Goal: Information Seeking & Learning: Learn about a topic

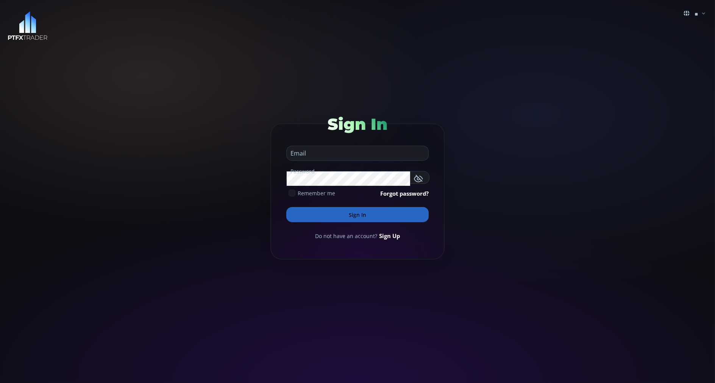
type input "**********"
click at [297, 218] on button "Sign In" at bounding box center [357, 214] width 142 height 15
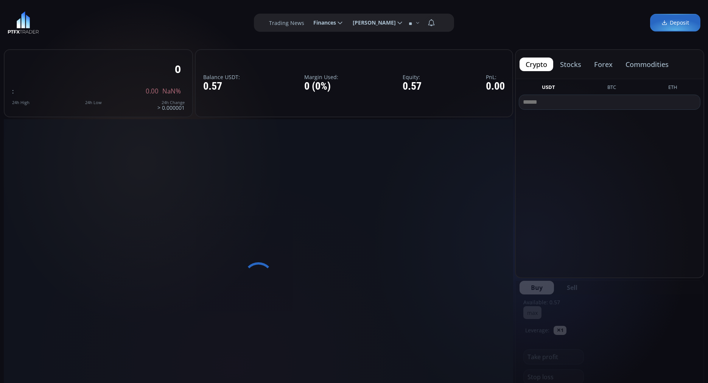
click at [297, 218] on div at bounding box center [259, 277] width 510 height 316
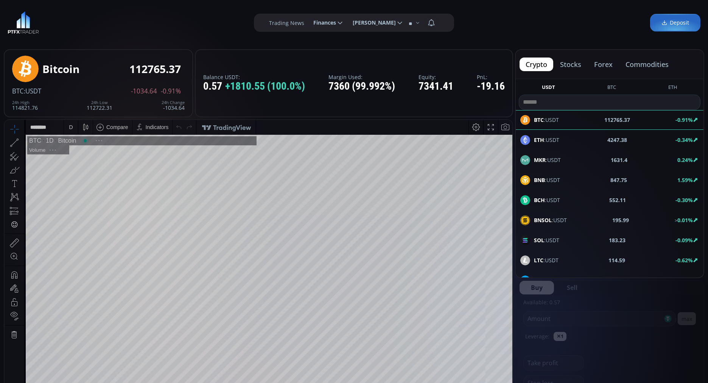
scroll to position [103, 0]
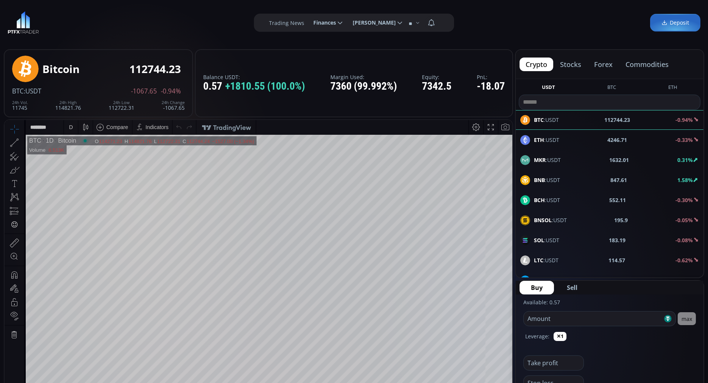
click at [650, 62] on button "commodities" at bounding box center [647, 65] width 55 height 14
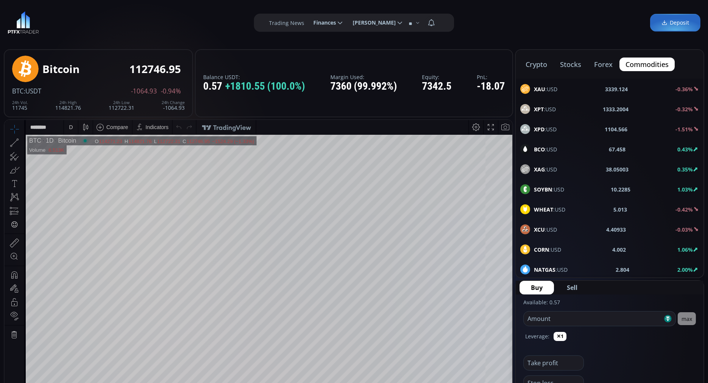
click at [538, 87] on b "XAU" at bounding box center [539, 89] width 11 height 7
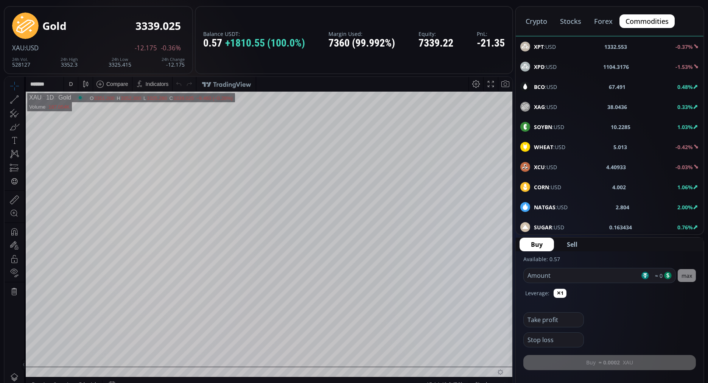
scroll to position [43, 0]
click at [537, 86] on b "BCO" at bounding box center [539, 87] width 11 height 7
